Goal: Task Accomplishment & Management: Complete application form

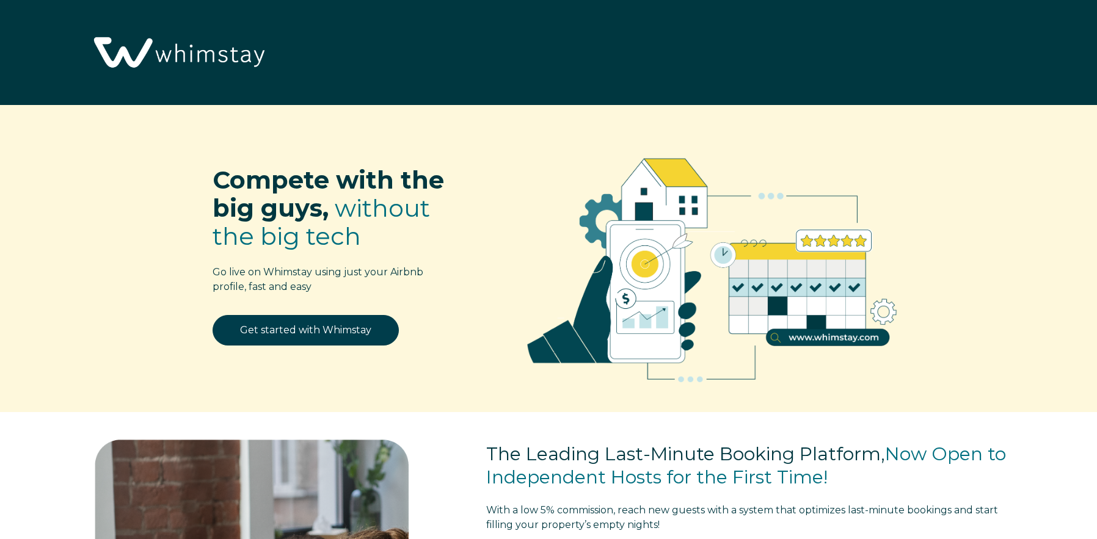
select select "US"
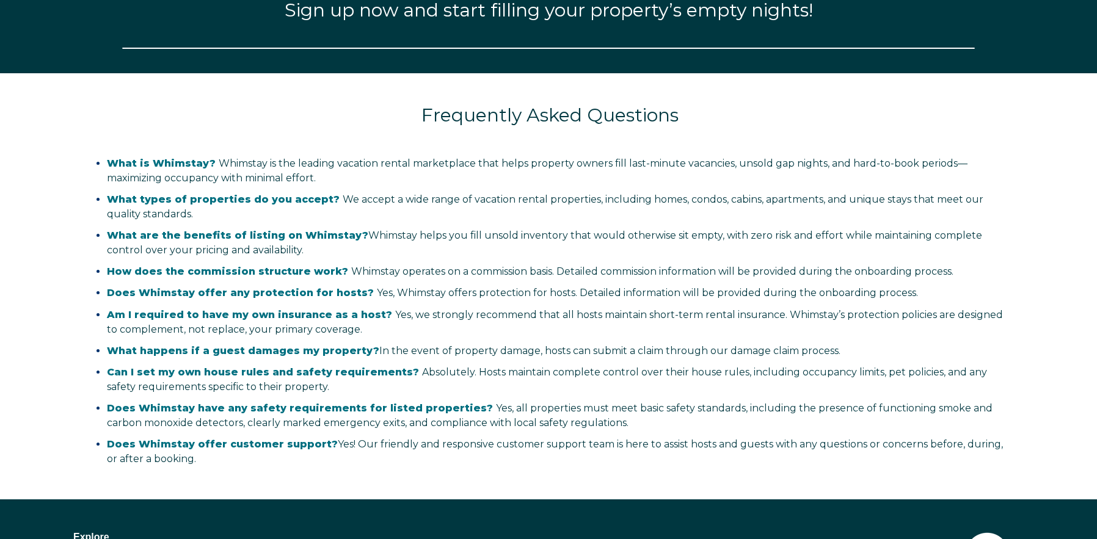
scroll to position [1665, 0]
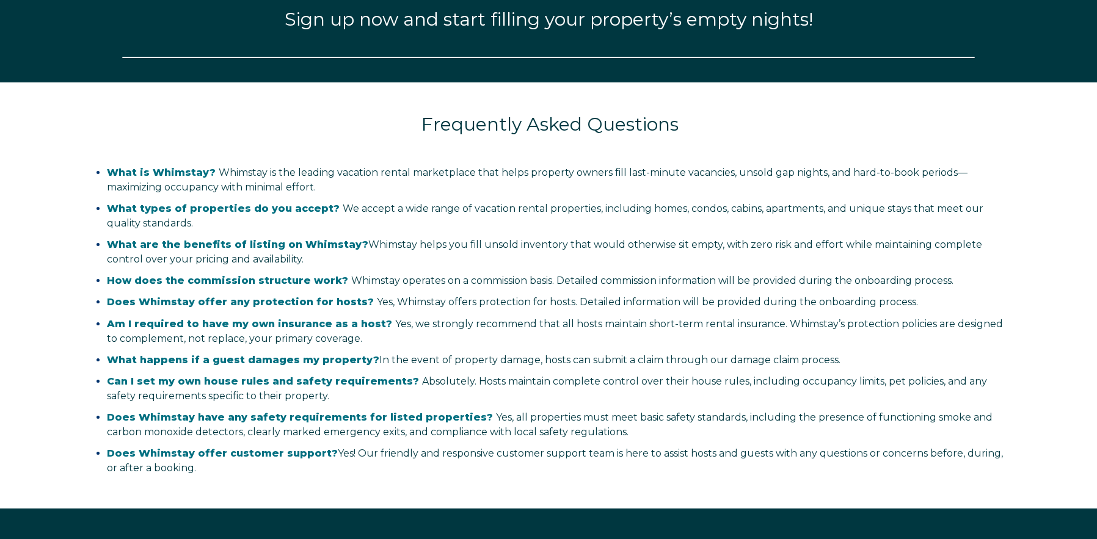
select select "US"
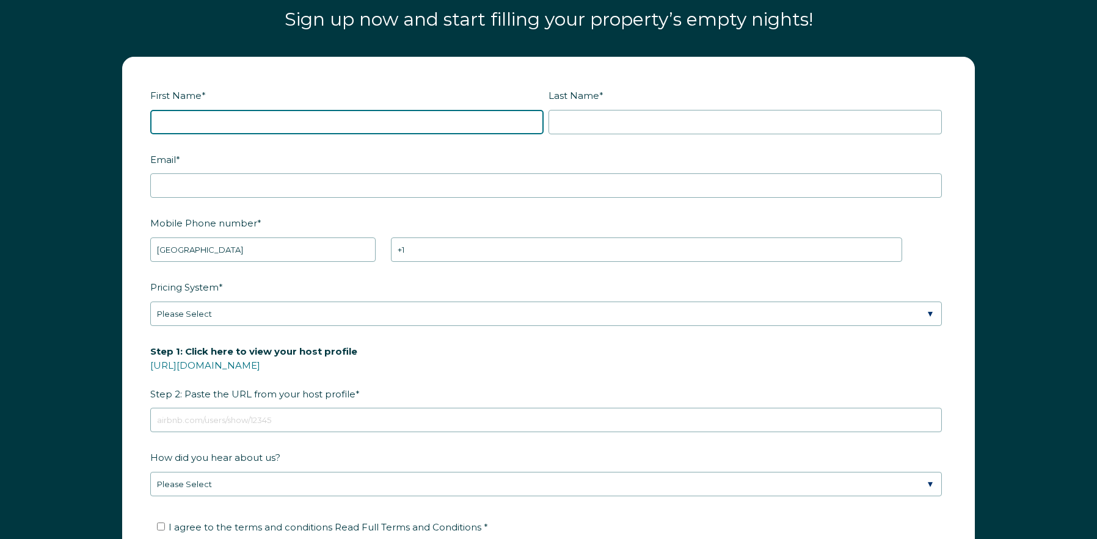
click at [381, 122] on input "First Name *" at bounding box center [346, 122] width 393 height 24
type input "r"
type input "[PERSON_NAME]"
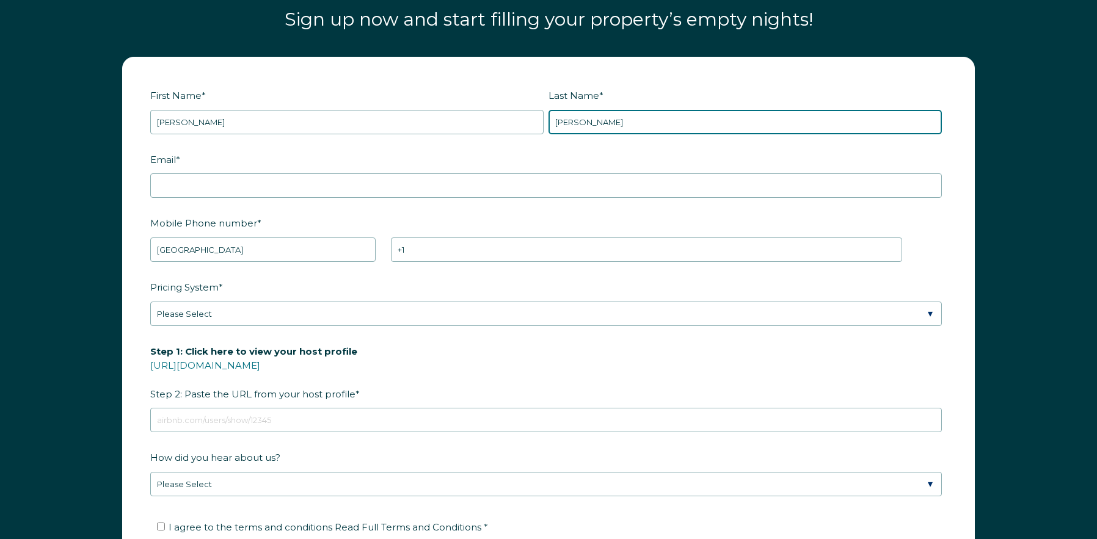
type input "[PERSON_NAME]"
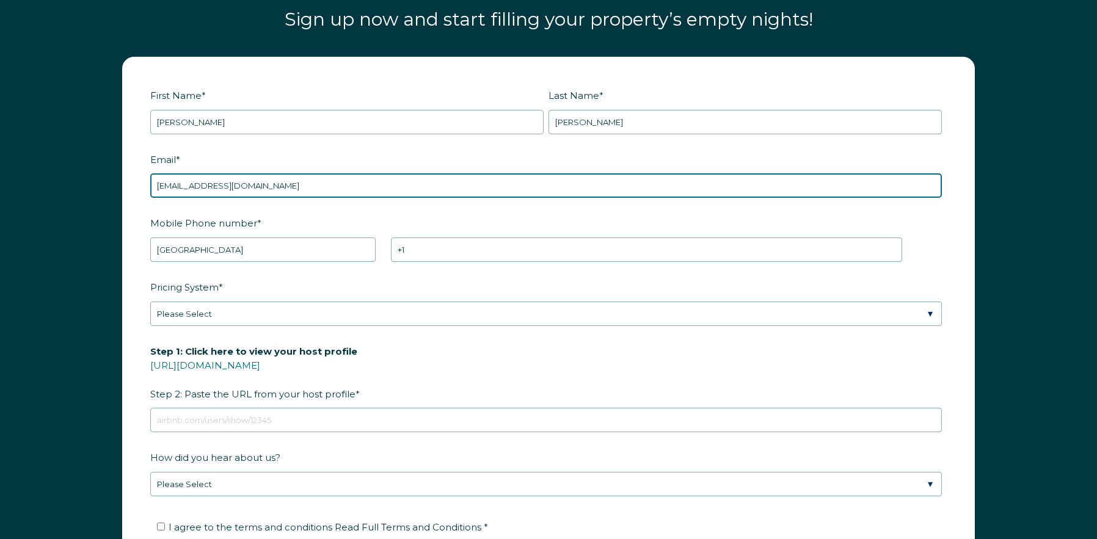
type input "[EMAIL_ADDRESS][DOMAIN_NAME]"
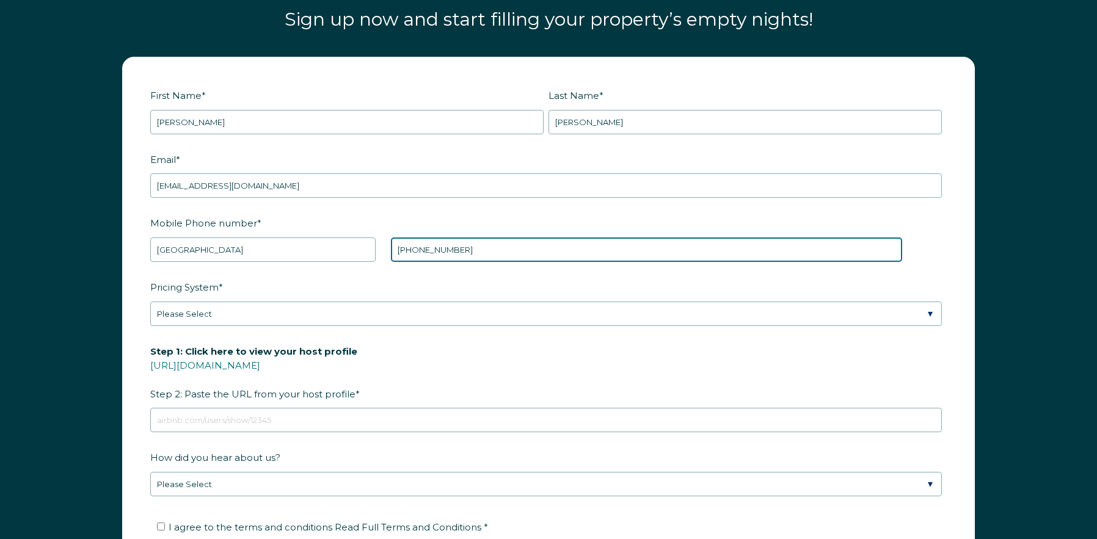
type input "[PHONE_NUMBER]"
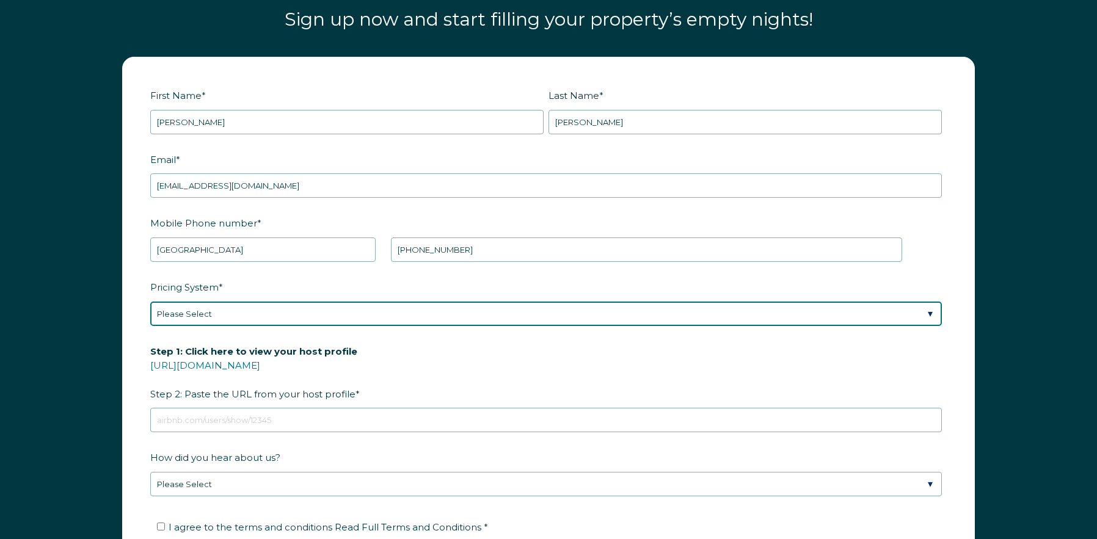
click at [271, 319] on select "Please Select Manual Airbnb Smart Pricing PriceLabs Wheelhouse Beyond Pricing 3…" at bounding box center [546, 314] width 792 height 24
select select "Manual"
click at [150, 302] on select "Please Select Manual Airbnb Smart Pricing PriceLabs Wheelhouse Beyond Pricing 3…" at bounding box center [546, 314] width 792 height 24
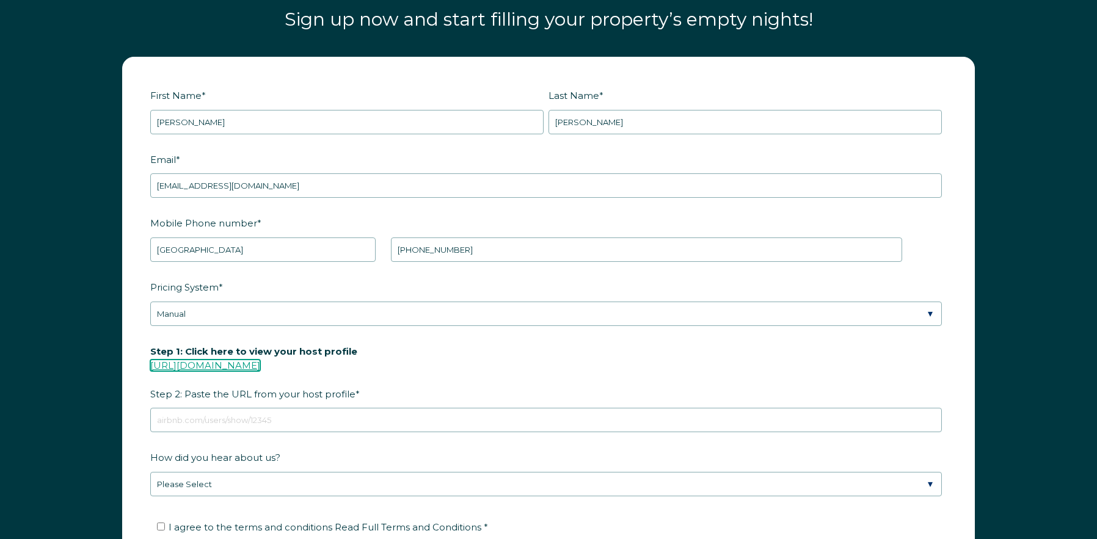
click at [260, 368] on link "[URL][DOMAIN_NAME]" at bounding box center [205, 366] width 110 height 12
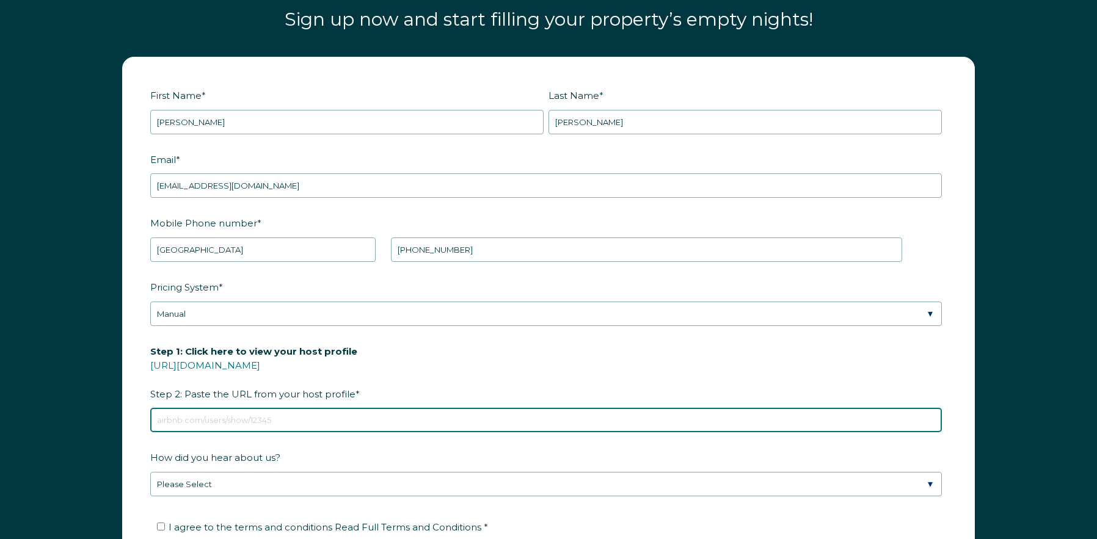
click at [313, 429] on input "Step 1: Click here to view your host profile [URL][DOMAIN_NAME] Step 2: Paste t…" at bounding box center [546, 420] width 792 height 24
paste input "[URL][DOMAIN_NAME]"
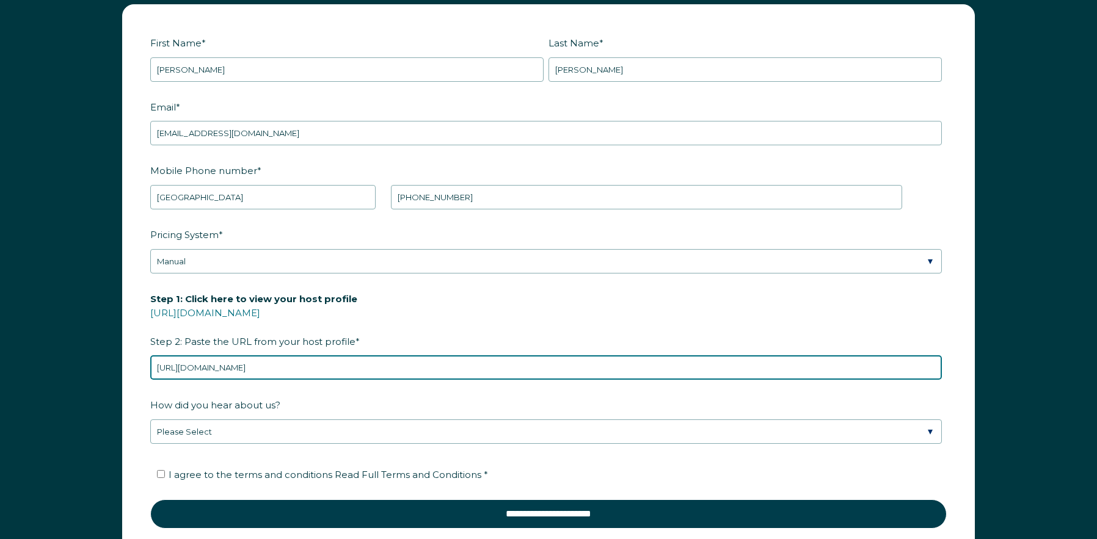
scroll to position [1788, 0]
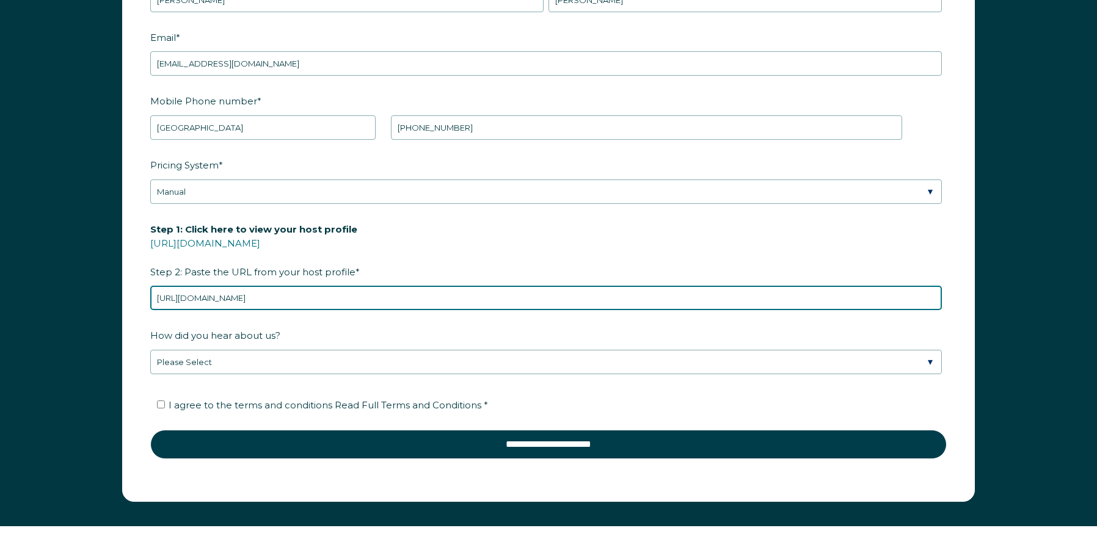
type input "[URL][DOMAIN_NAME]"
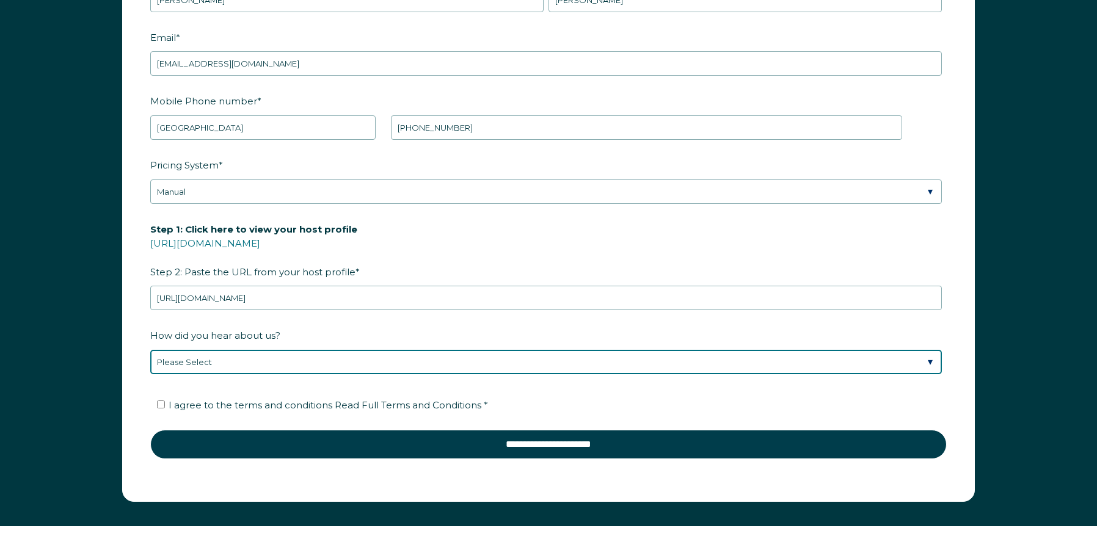
click at [271, 363] on select "Please Select Discovered Whimstay at an event or conference Found Whimstay thro…" at bounding box center [546, 362] width 792 height 24
click at [150, 350] on select "Please Select Discovered Whimstay at an event or conference Found Whimstay thro…" at bounding box center [546, 362] width 792 height 24
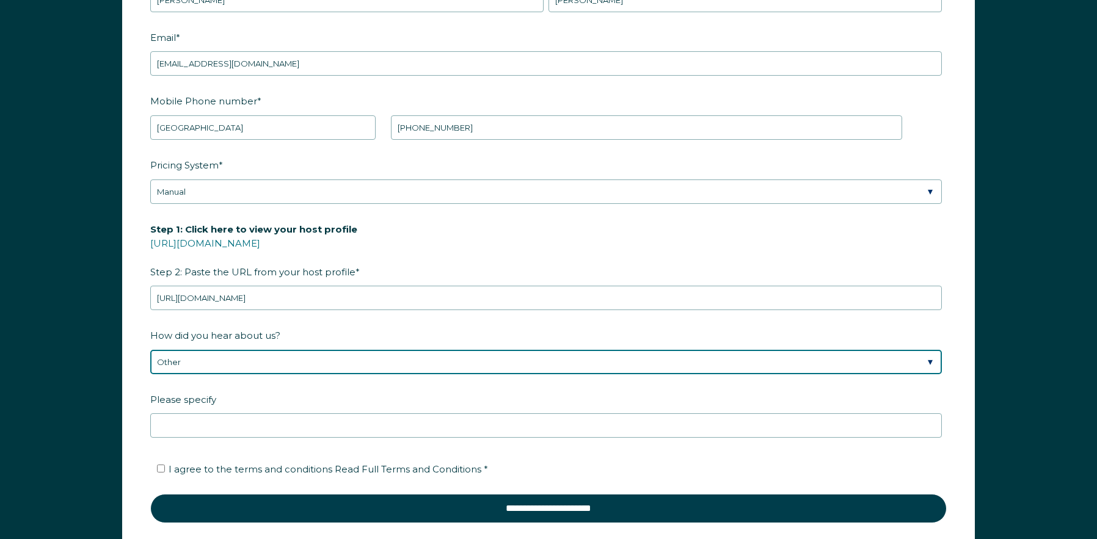
click at [208, 363] on select "Please Select Discovered Whimstay at an event or conference Found Whimstay thro…" at bounding box center [546, 362] width 792 height 24
select select "Google Search"
click at [150, 350] on select "Please Select Discovered Whimstay at an event or conference Found Whimstay thro…" at bounding box center [546, 362] width 792 height 24
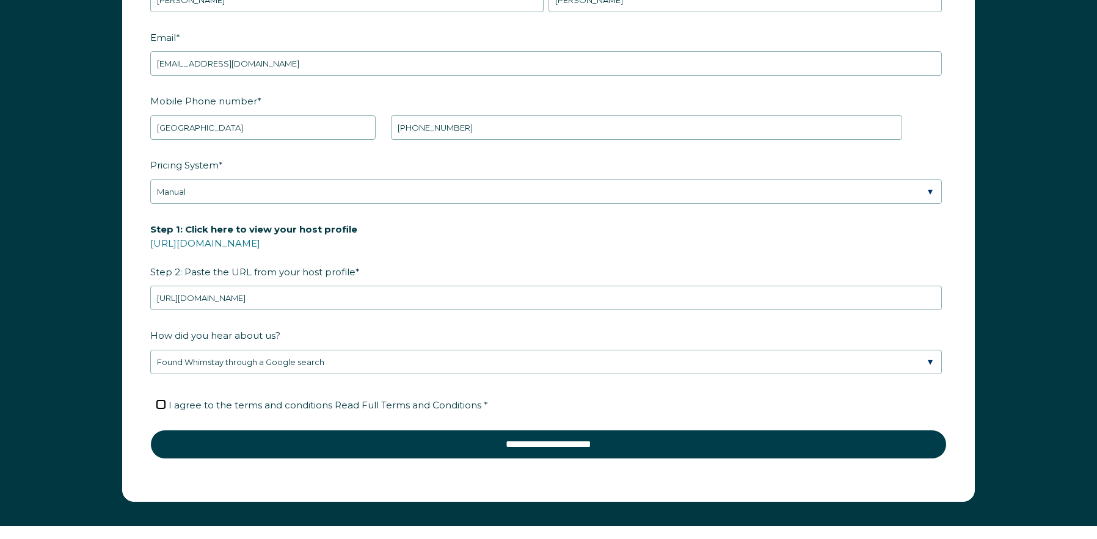
click at [162, 403] on input "I agree to the terms and conditions Read Full Terms and Conditions *" at bounding box center [161, 405] width 8 height 8
checkbox input "true"
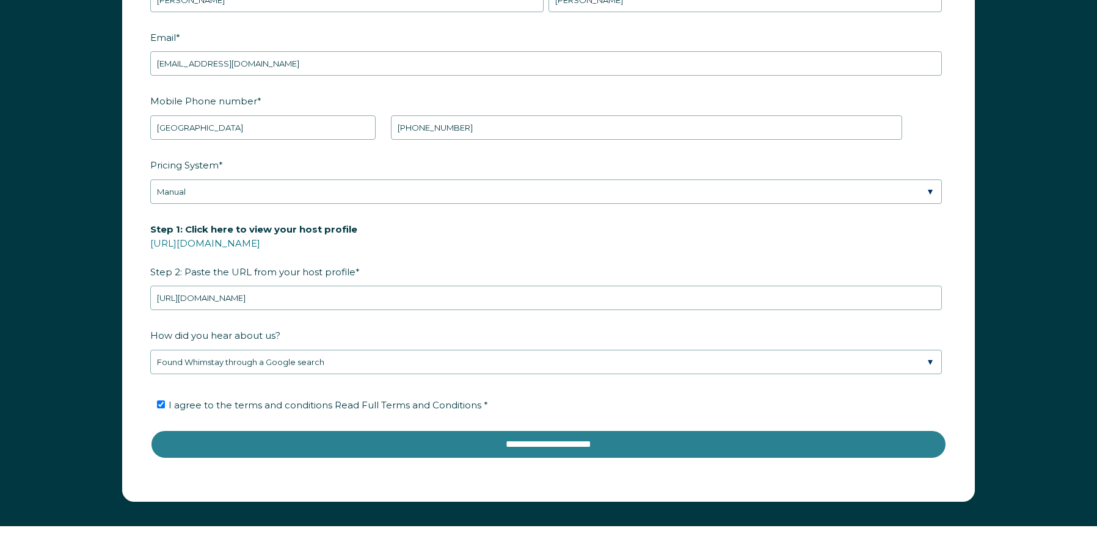
click at [400, 440] on input "**********" at bounding box center [548, 444] width 797 height 29
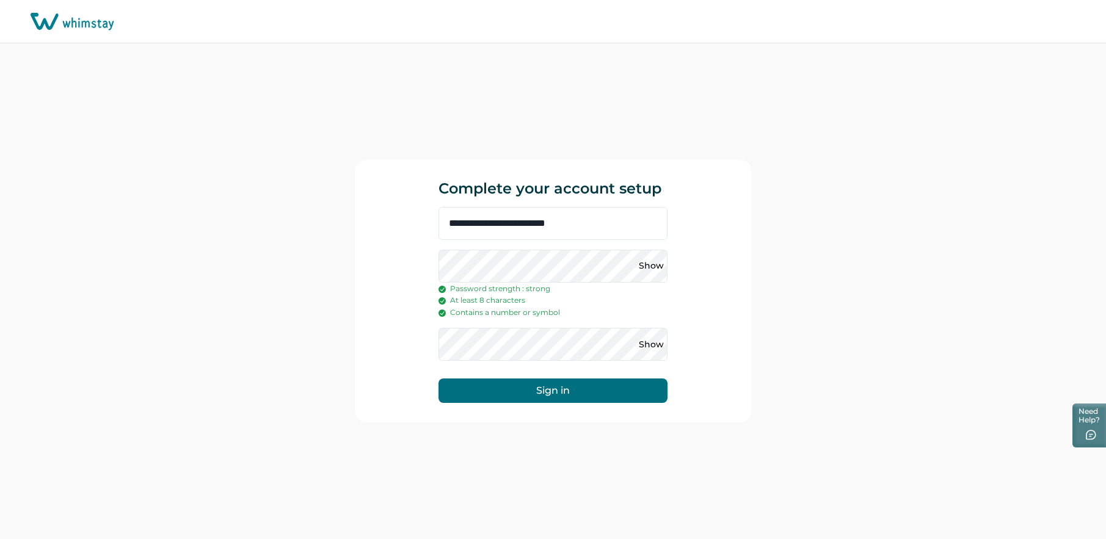
click at [439, 379] on button "Sign in" at bounding box center [553, 391] width 229 height 24
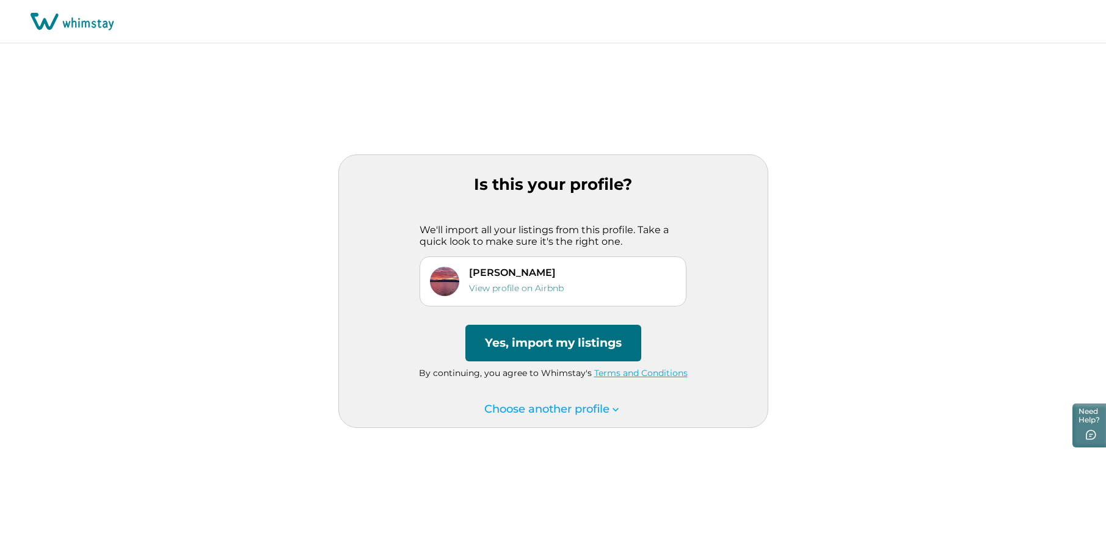
click at [592, 354] on button "Yes, import my listings" at bounding box center [554, 343] width 176 height 37
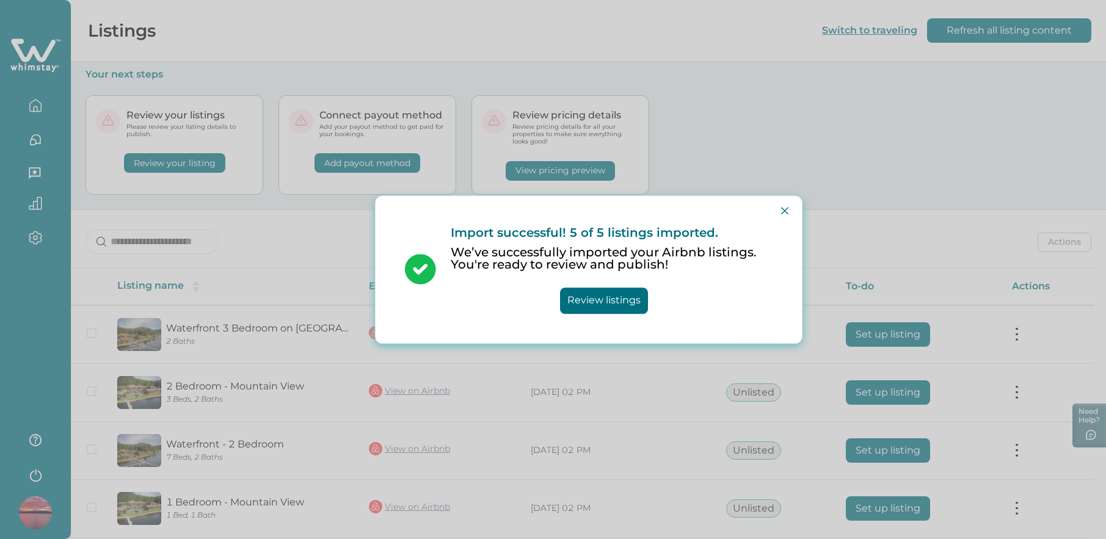
click at [617, 303] on button "Review listings" at bounding box center [604, 301] width 88 height 26
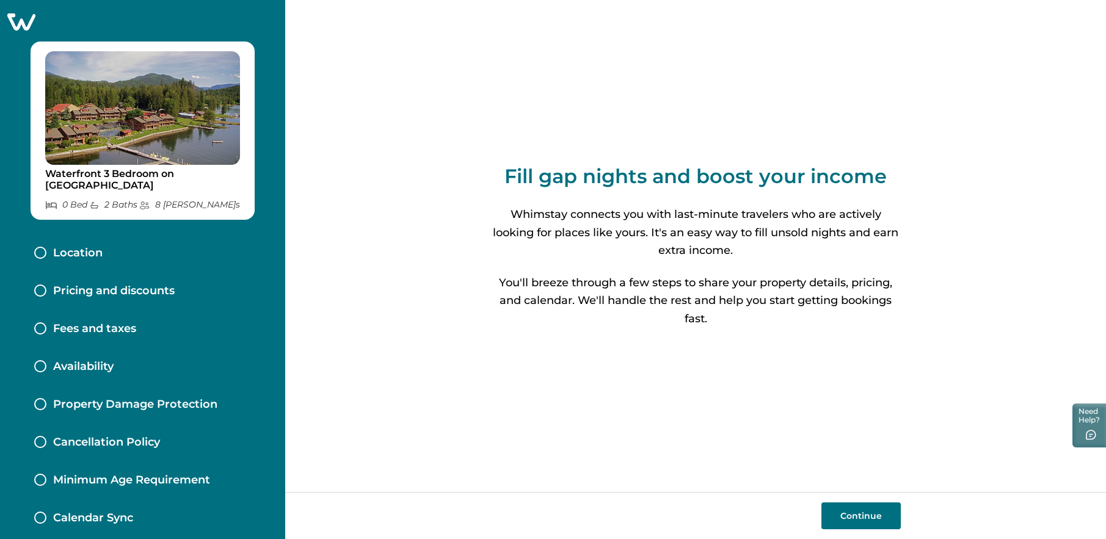
click at [864, 511] on button "Continue" at bounding box center [861, 516] width 79 height 27
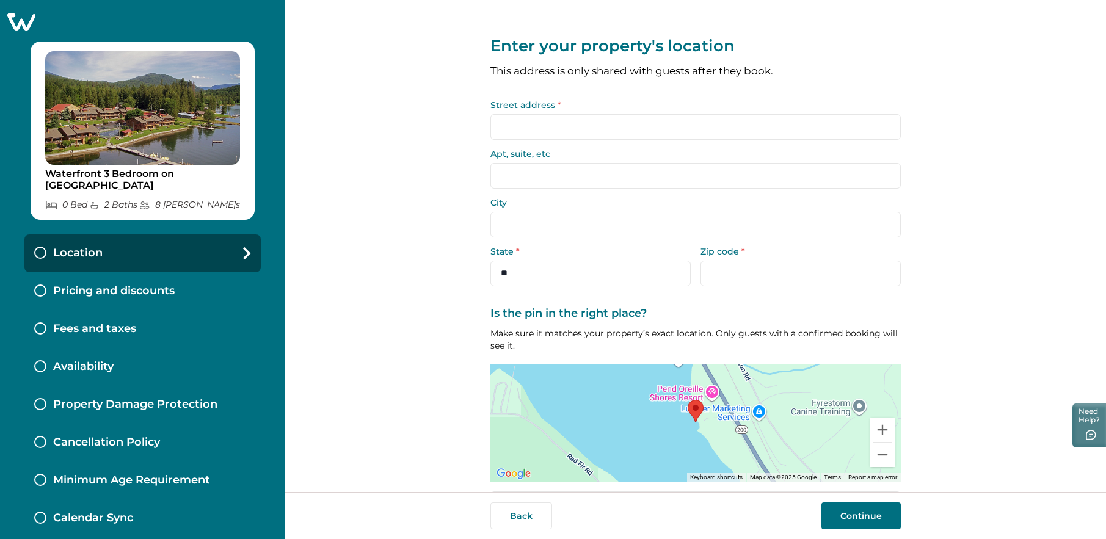
click at [536, 140] on input "Street address *" at bounding box center [696, 127] width 411 height 26
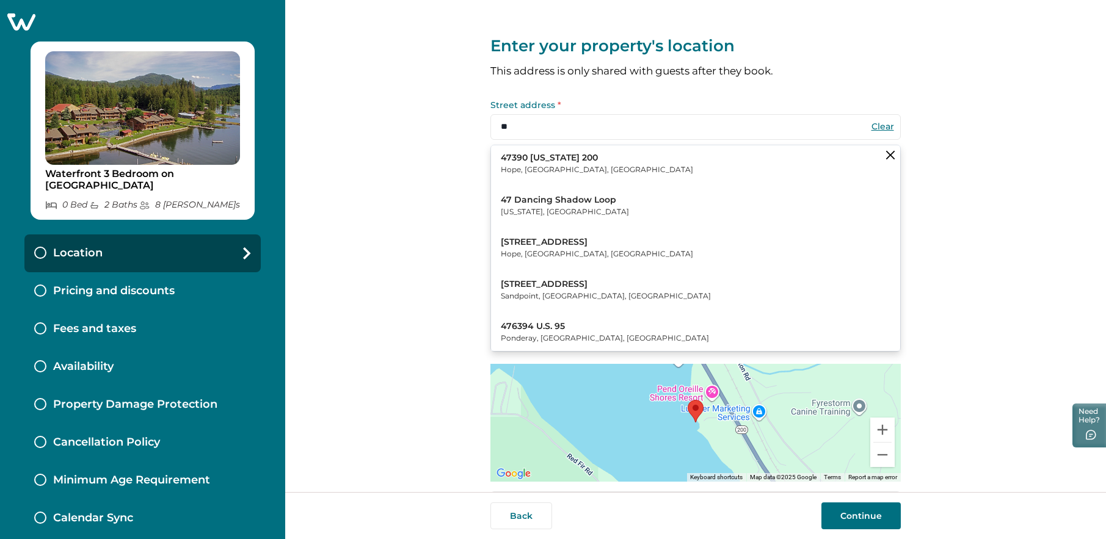
click at [676, 174] on button "47390 Idaho 200 Hope, ID, USA" at bounding box center [695, 163] width 409 height 37
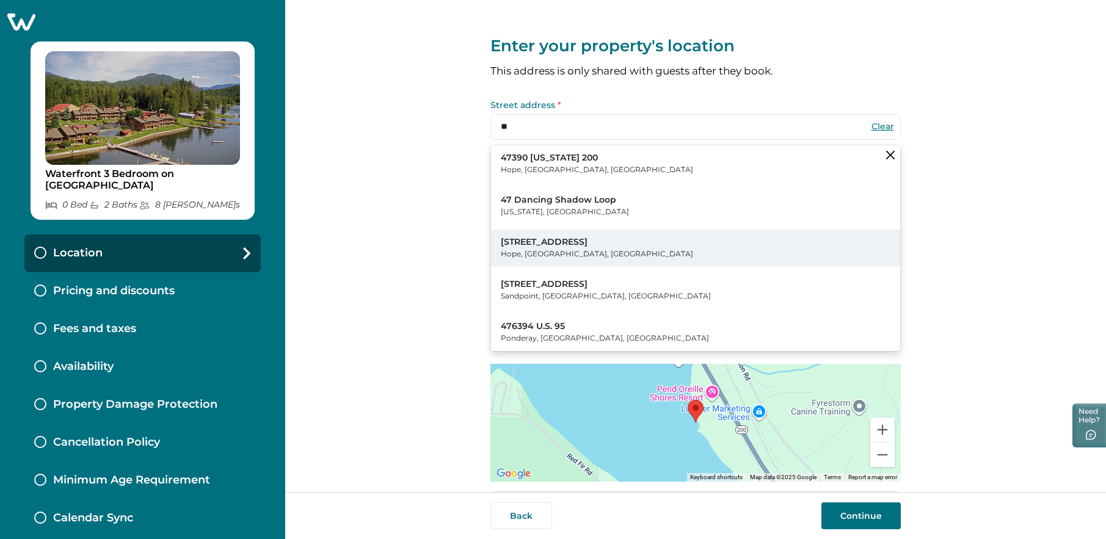
type input "**********"
type input "****"
select select "**"
type input "*****"
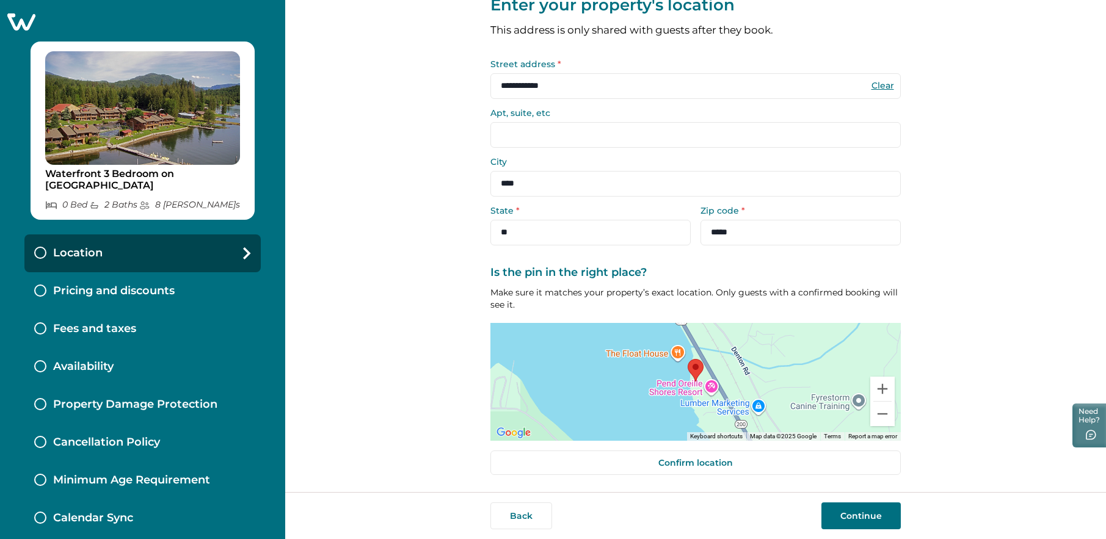
scroll to position [78, 0]
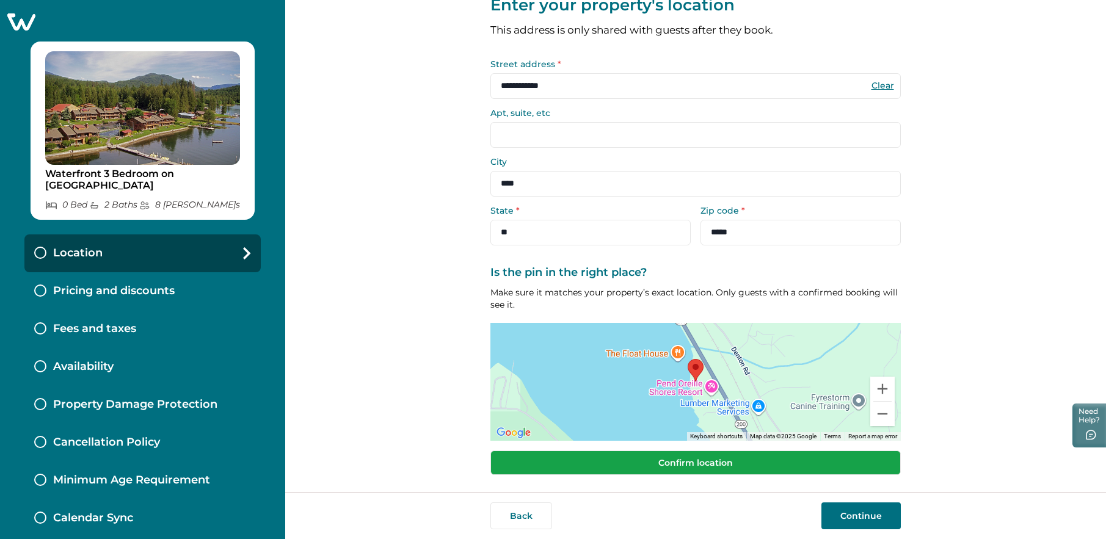
click at [737, 459] on button "Confirm location" at bounding box center [696, 463] width 411 height 24
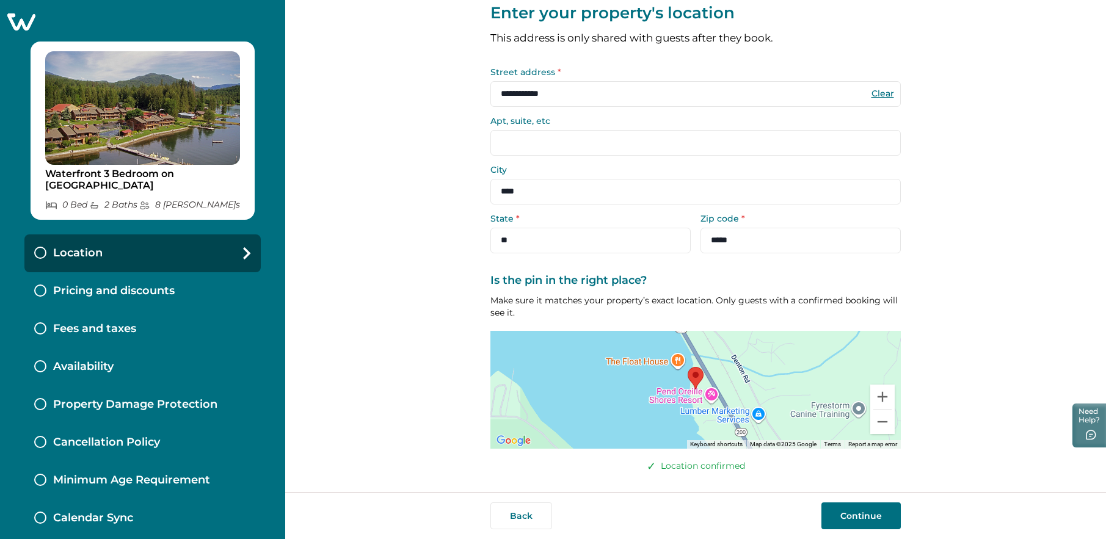
scroll to position [64, 0]
click at [853, 515] on button "Continue" at bounding box center [861, 516] width 79 height 27
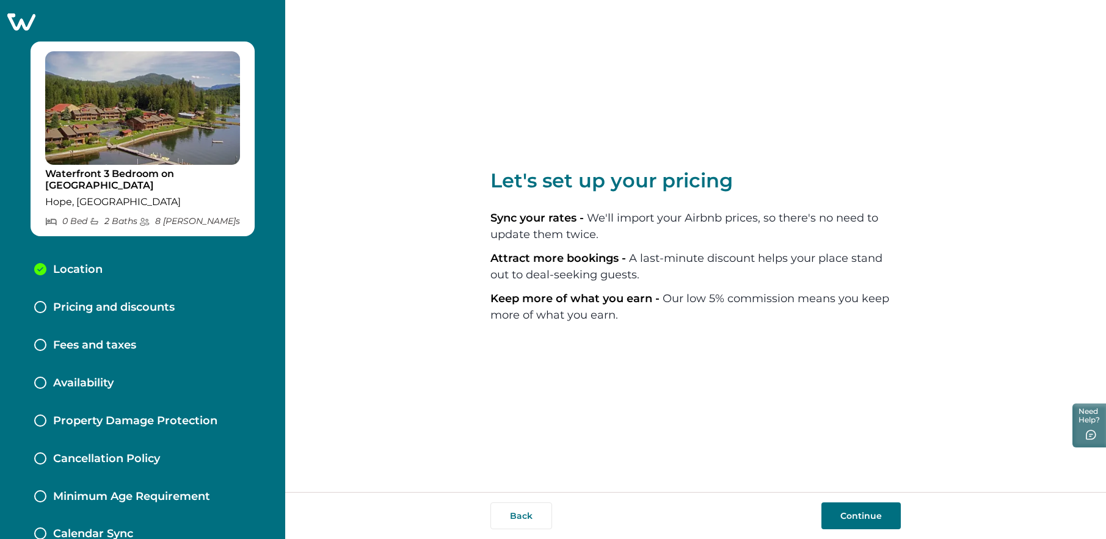
click at [882, 509] on button "Continue" at bounding box center [861, 516] width 79 height 27
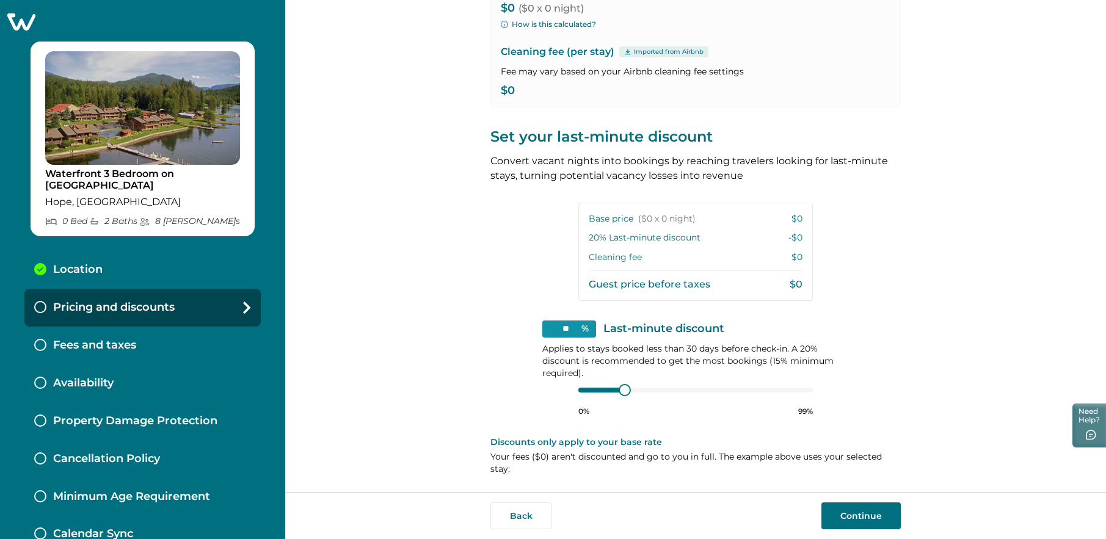
scroll to position [247, 0]
type input "**"
click at [622, 384] on div at bounding box center [624, 389] width 11 height 11
click at [836, 507] on button "Continue" at bounding box center [861, 516] width 79 height 27
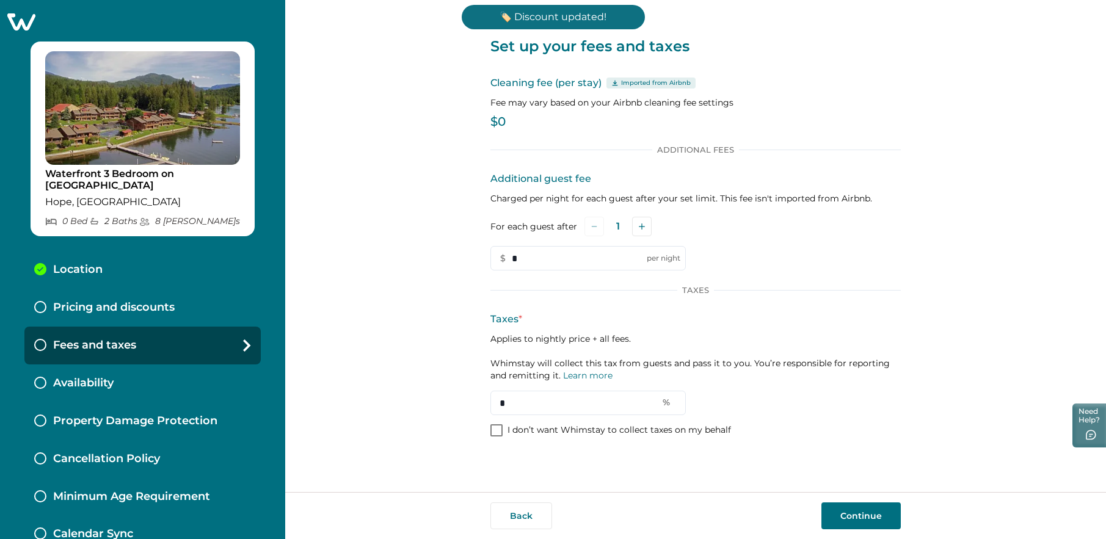
scroll to position [4, 0]
click at [508, 415] on input "*" at bounding box center [588, 403] width 195 height 24
type input "*"
click at [851, 511] on button "Continue" at bounding box center [861, 516] width 79 height 27
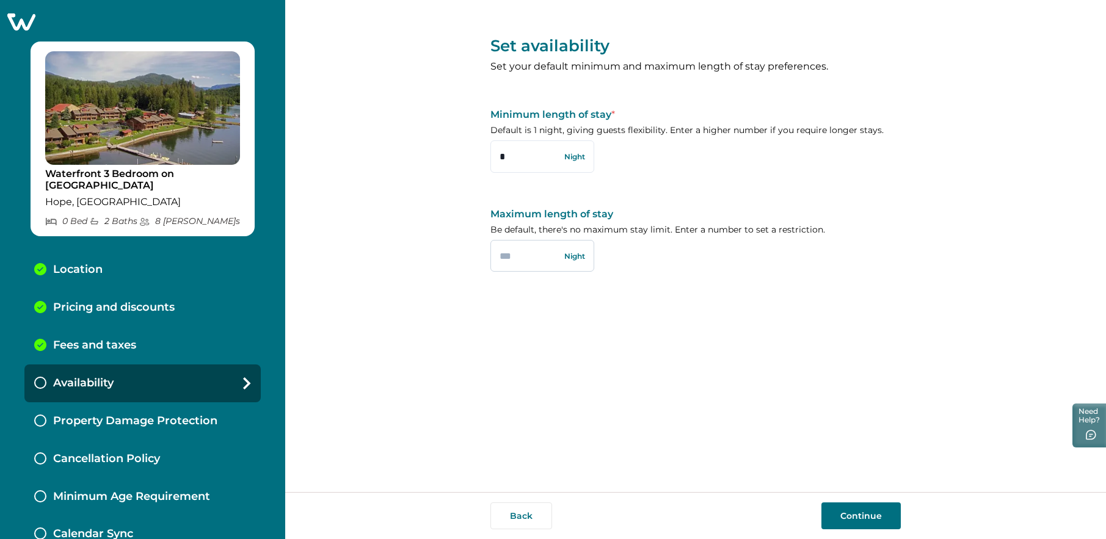
click at [576, 261] on input "text" at bounding box center [543, 256] width 104 height 32
click at [866, 514] on button "Continue" at bounding box center [861, 516] width 79 height 27
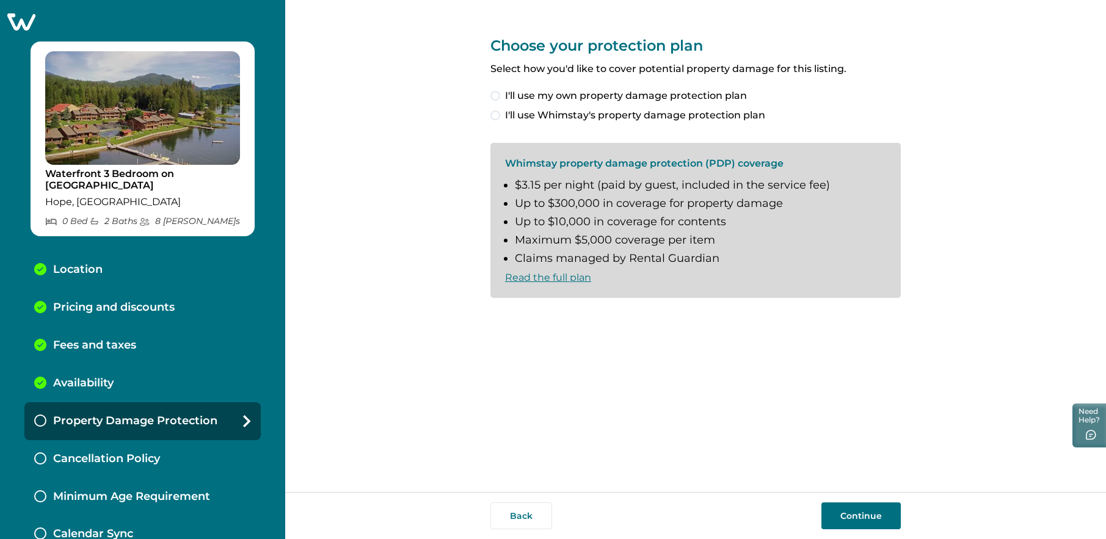
click at [495, 94] on span at bounding box center [496, 96] width 10 height 10
click at [555, 283] on link "Read the full plan" at bounding box center [548, 278] width 86 height 12
